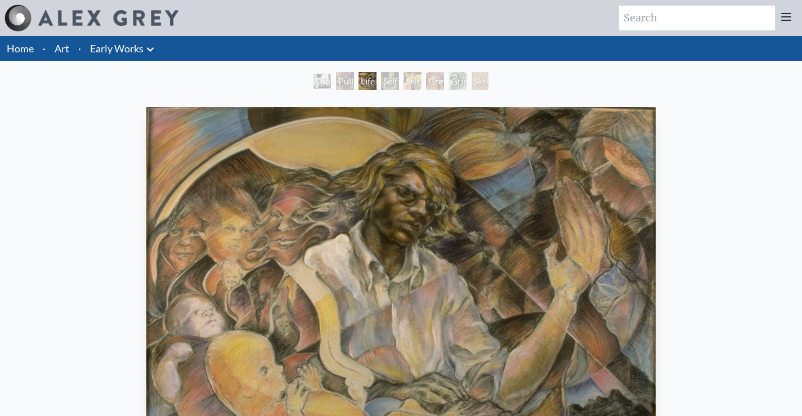
click at [376, 87] on div "Life Cycle (Self-Portrait, Age [DEMOGRAPHIC_DATA])" at bounding box center [367, 81] width 18 height 18
click at [313, 86] on div "Looking Back (Self-Portrait, Age [DEMOGRAPHIC_DATA])" at bounding box center [322, 81] width 18 height 18
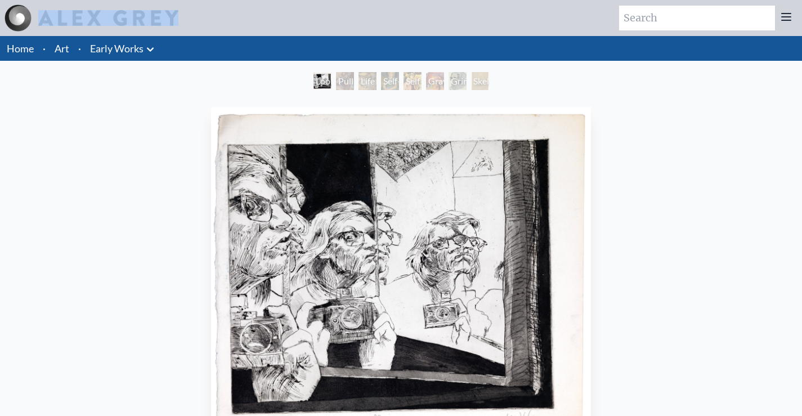
drag, startPoint x: 186, startPoint y: 14, endPoint x: 61, endPoint y: 15, distance: 124.4
click at [61, 15] on div "Art Writings About" at bounding box center [401, 18] width 802 height 36
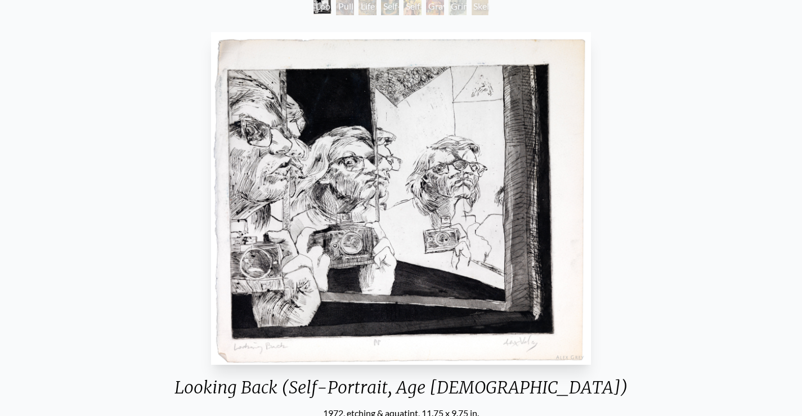
scroll to position [70, 0]
